Goal: Task Accomplishment & Management: Manage account settings

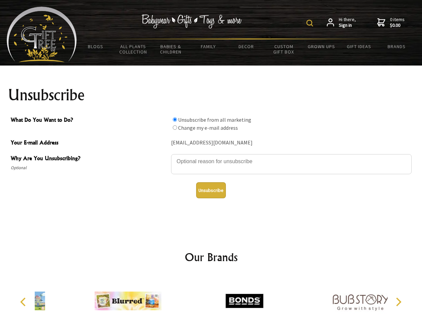
click at [311, 23] on img at bounding box center [309, 23] width 7 height 7
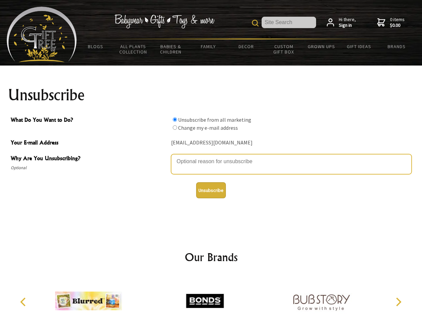
click at [211, 156] on textarea "Why Are You Unsubscribing?" at bounding box center [291, 164] width 240 height 20
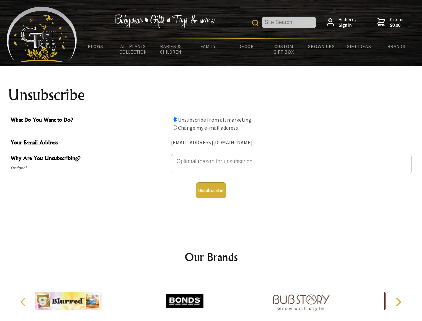
click at [175, 119] on input "What Do You Want to Do?" at bounding box center [175, 119] width 4 height 4
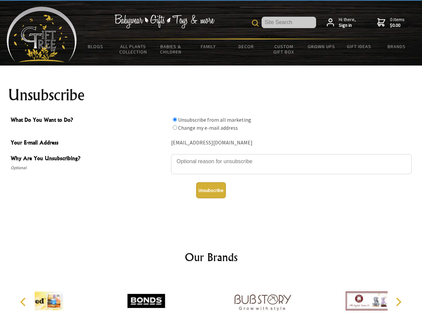
click at [175, 127] on input "What Do You Want to Do?" at bounding box center [175, 127] width 4 height 4
radio input "true"
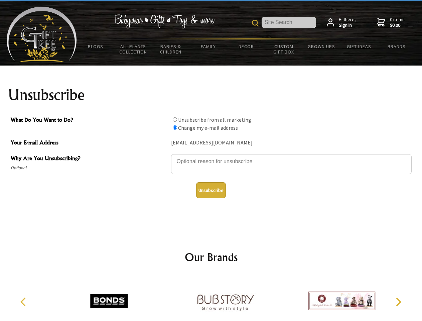
click at [211, 190] on button "Unsubscribe" at bounding box center [211, 190] width 30 height 16
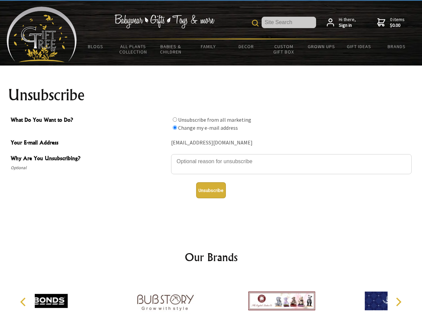
click at [24, 302] on icon "Previous" at bounding box center [23, 301] width 9 height 9
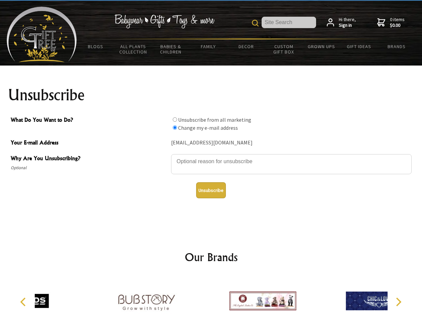
click at [398, 302] on icon "Next" at bounding box center [397, 301] width 9 height 9
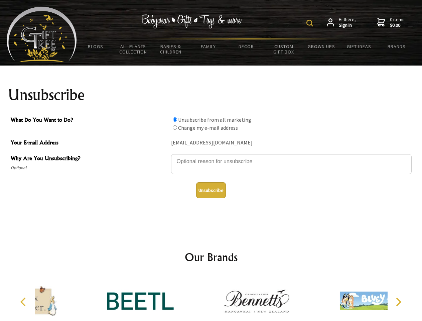
click at [311, 23] on img at bounding box center [309, 23] width 7 height 7
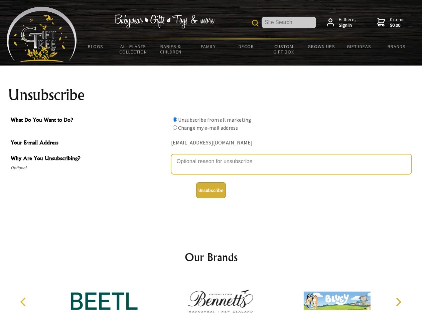
click at [211, 156] on textarea "Why Are You Unsubscribing?" at bounding box center [291, 164] width 240 height 20
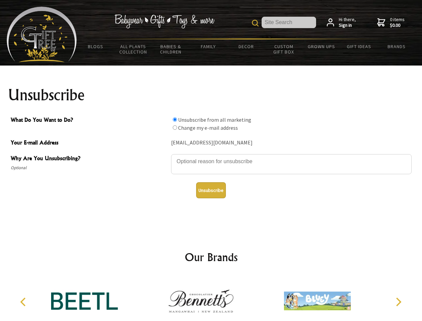
click at [175, 119] on input "What Do You Want to Do?" at bounding box center [175, 119] width 4 height 4
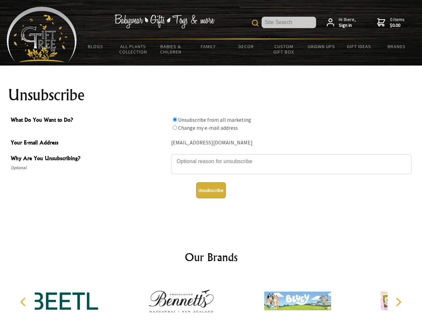
click at [175, 127] on input "What Do You Want to Do?" at bounding box center [175, 127] width 4 height 4
radio input "true"
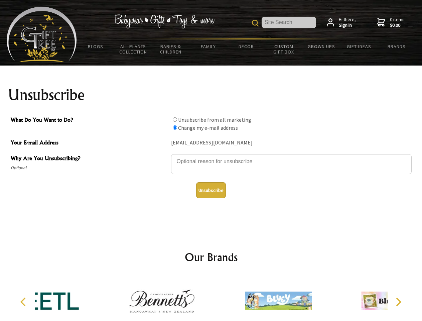
click at [211, 190] on button "Unsubscribe" at bounding box center [211, 190] width 30 height 16
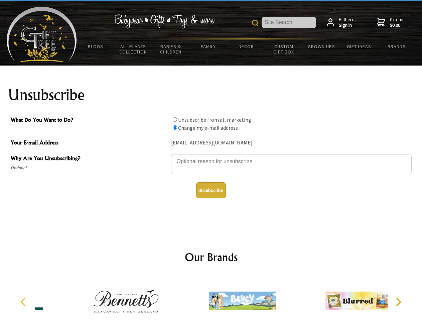
click at [211, 298] on img at bounding box center [242, 300] width 67 height 50
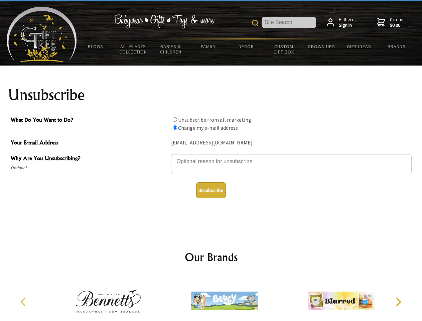
click at [24, 302] on icon "Previous" at bounding box center [23, 301] width 9 height 9
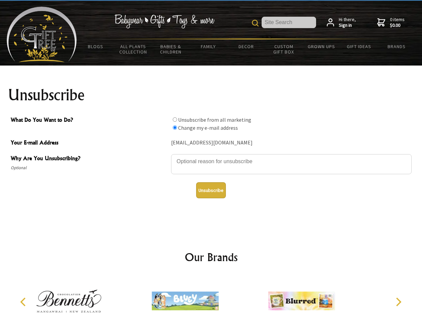
click at [398, 302] on icon "Next" at bounding box center [397, 301] width 9 height 9
